Goal: Task Accomplishment & Management: Use online tool/utility

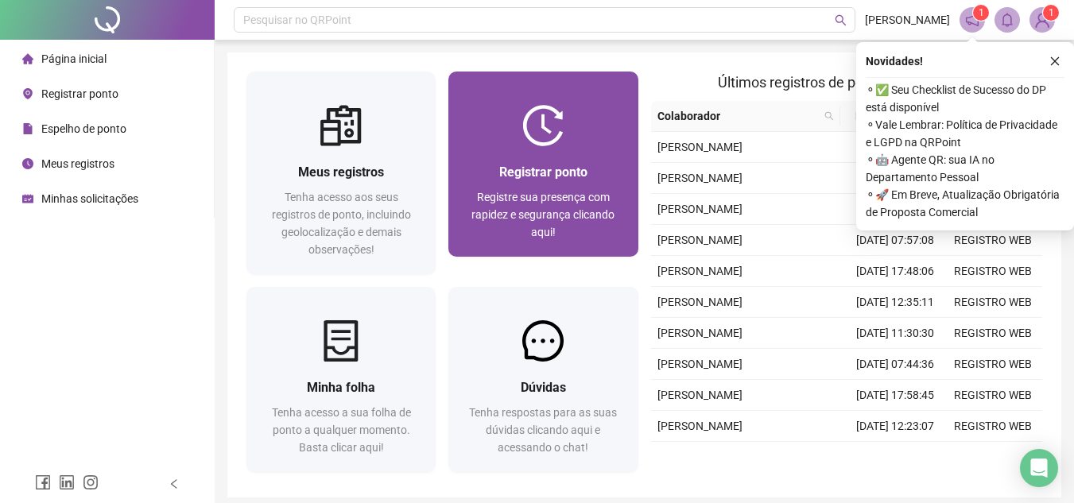
click at [535, 149] on div "Registrar ponto Registre sua presença com rapidez e segurança clicando aqui!" at bounding box center [542, 201] width 189 height 110
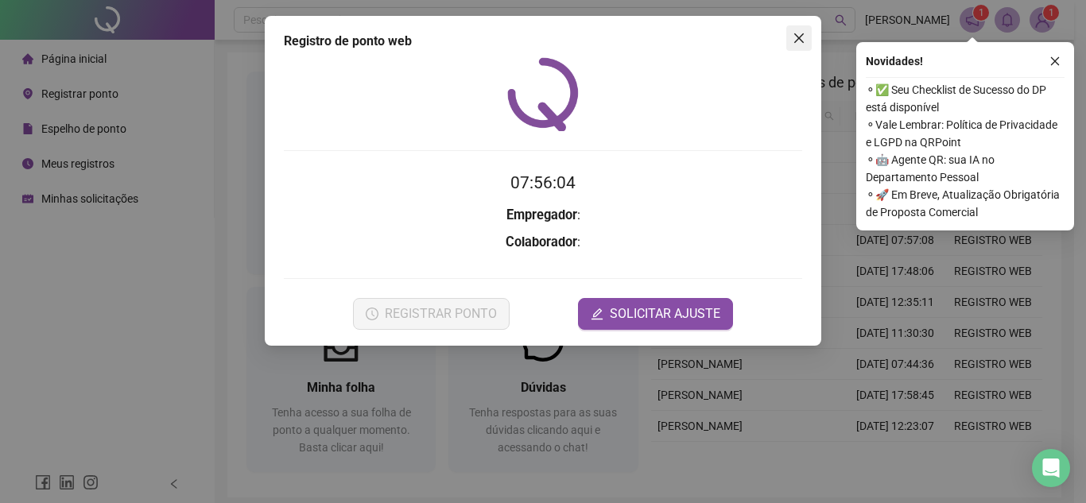
click at [790, 48] on button "Close" at bounding box center [798, 37] width 25 height 25
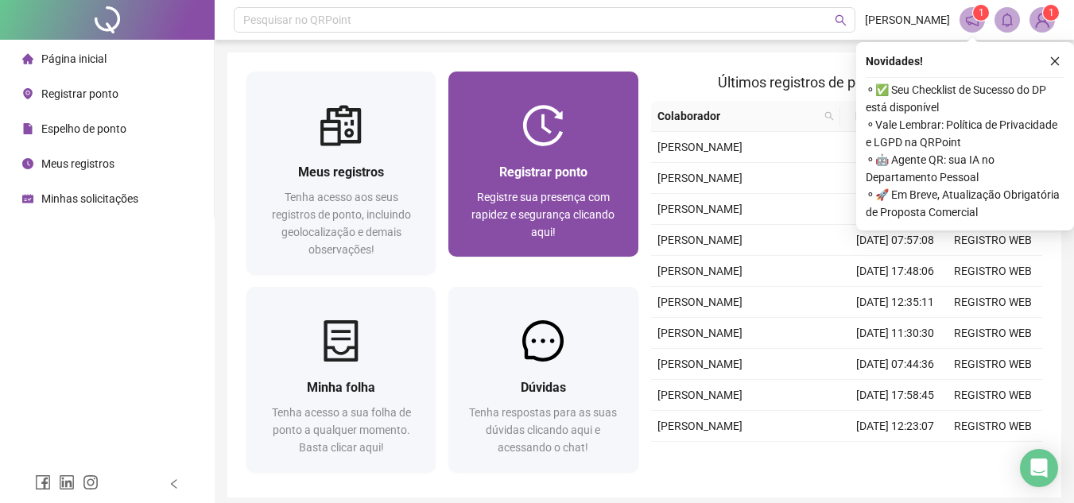
click at [559, 132] on img at bounding box center [542, 125] width 41 height 41
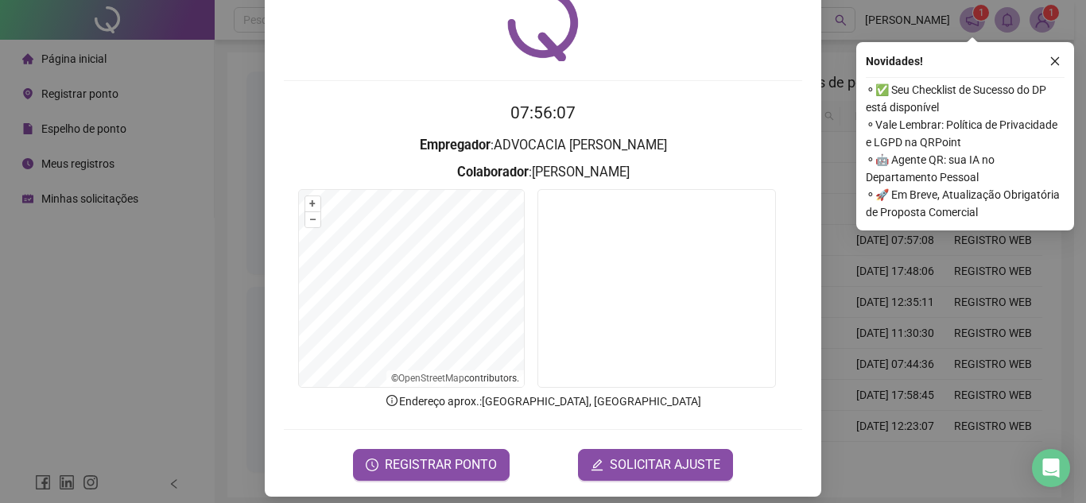
scroll to position [83, 0]
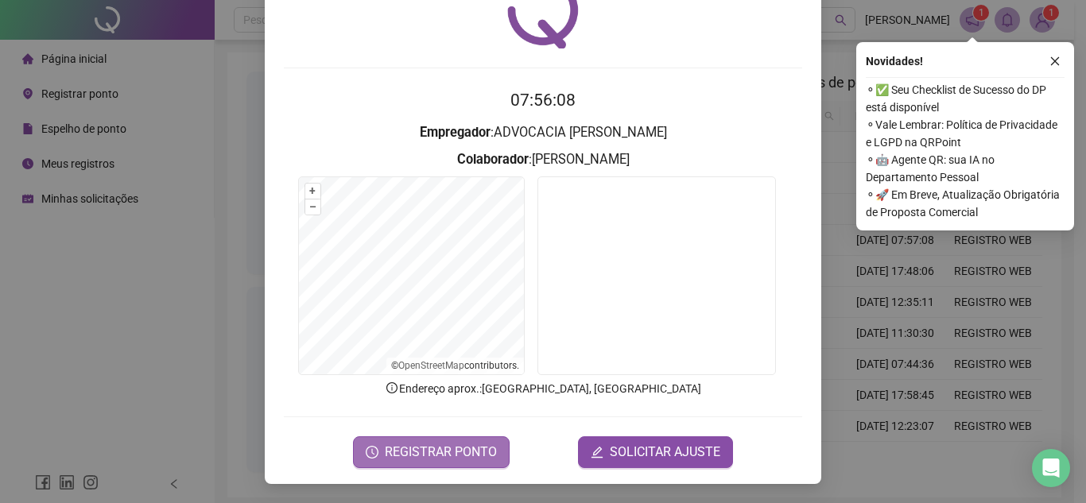
click at [479, 451] on span "REGISTRAR PONTO" at bounding box center [441, 452] width 112 height 19
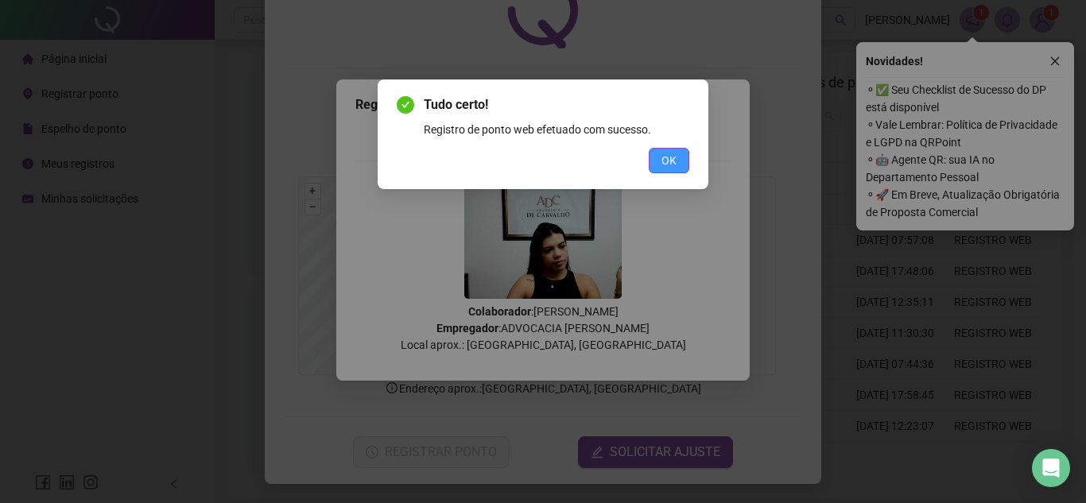
click at [679, 162] on button "OK" at bounding box center [668, 160] width 41 height 25
